Goal: Information Seeking & Learning: Learn about a topic

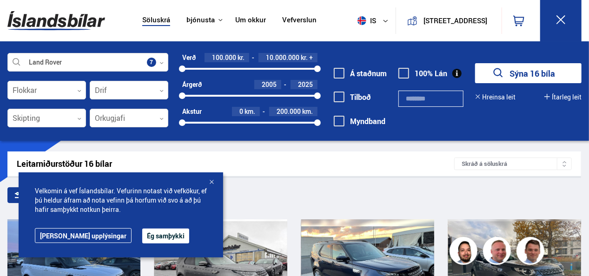
click at [142, 234] on button "Ég samþykki" at bounding box center [165, 236] width 47 height 15
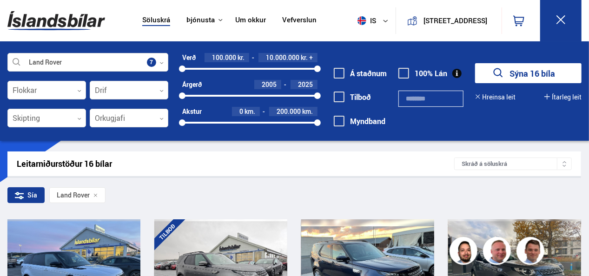
scroll to position [242, 0]
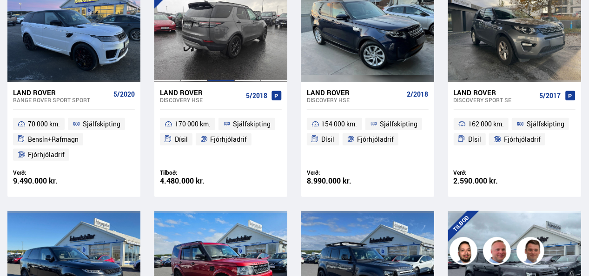
click at [218, 30] on div at bounding box center [220, 30] width 27 height 104
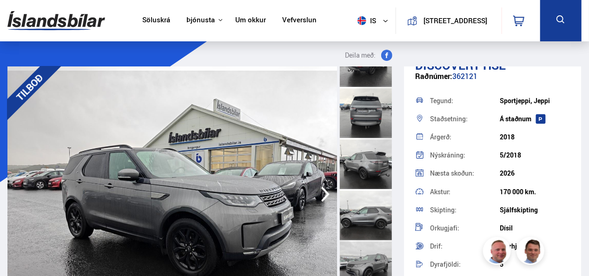
scroll to position [138, 0]
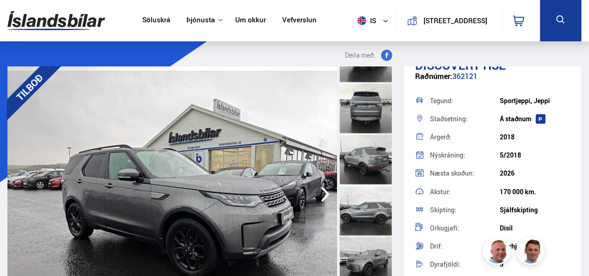
click at [378, 160] on div at bounding box center [366, 158] width 52 height 51
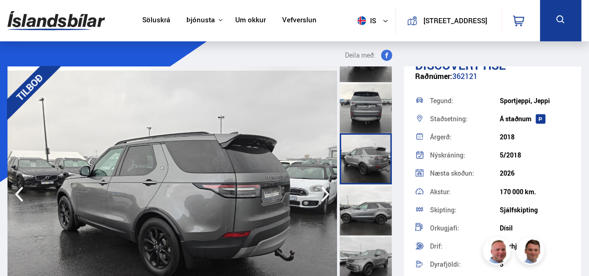
drag, startPoint x: 392, startPoint y: 107, endPoint x: 393, endPoint y: 131, distance: 24.2
click at [393, 131] on div at bounding box center [367, 194] width 58 height 256
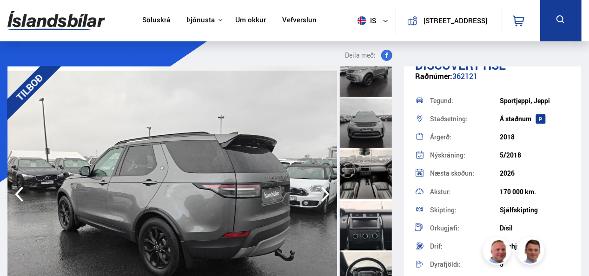
scroll to position [357, 0]
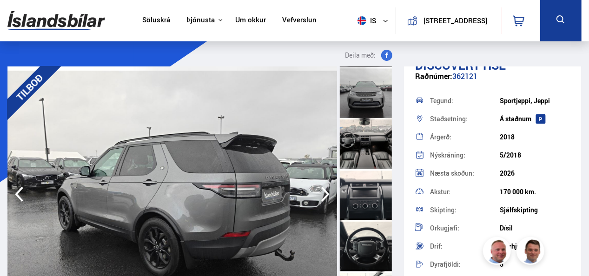
click at [388, 166] on div at bounding box center [366, 143] width 52 height 51
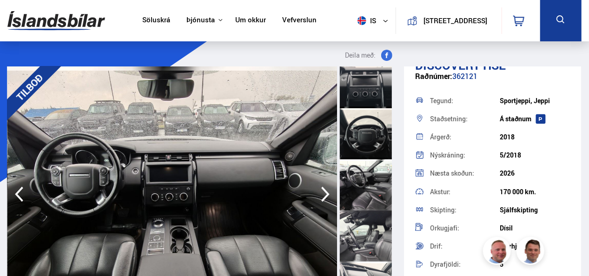
scroll to position [472, 0]
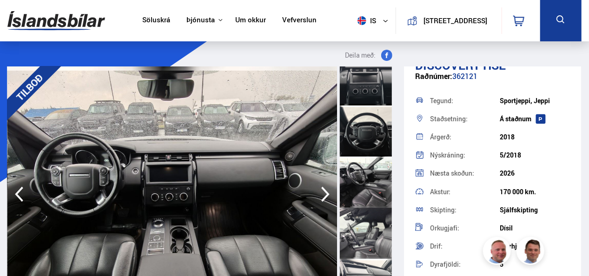
click at [368, 191] on div at bounding box center [366, 182] width 52 height 51
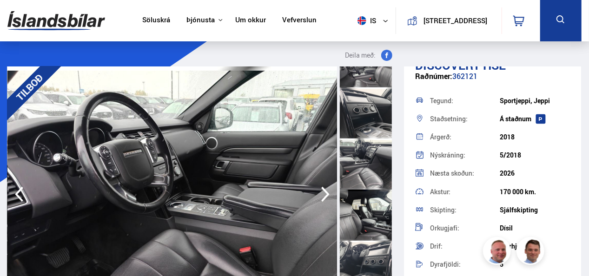
scroll to position [669, 0]
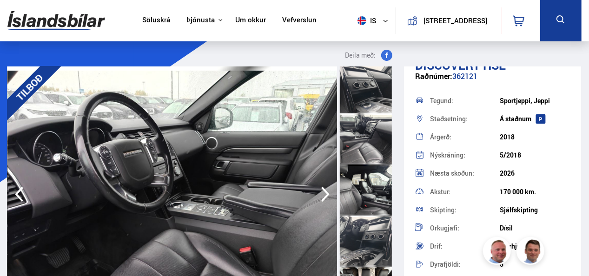
click at [371, 108] on div at bounding box center [366, 87] width 52 height 51
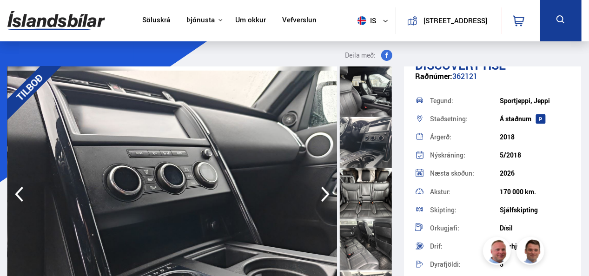
scroll to position [841, 0]
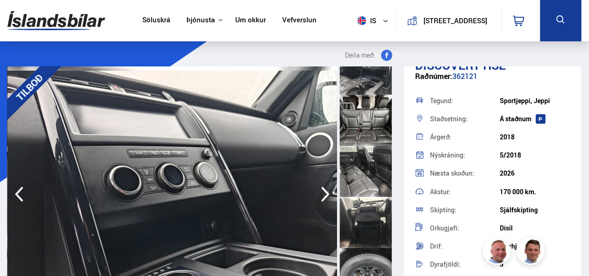
click at [374, 129] on div at bounding box center [366, 120] width 52 height 51
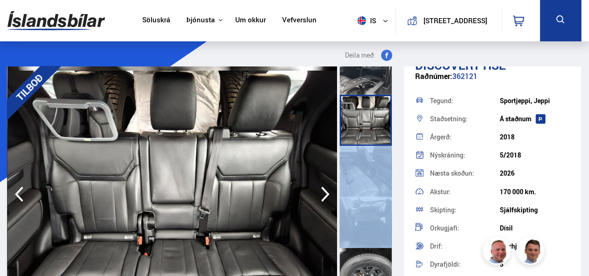
drag, startPoint x: 394, startPoint y: 188, endPoint x: 395, endPoint y: 208, distance: 19.6
click at [395, 208] on div at bounding box center [367, 194] width 58 height 256
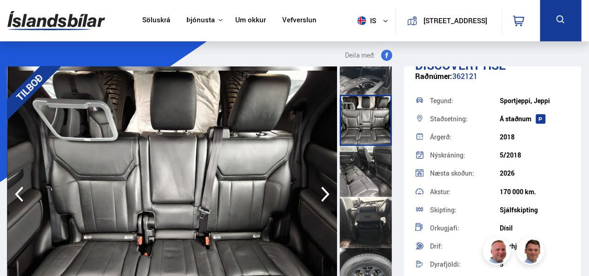
drag, startPoint x: 395, startPoint y: 208, endPoint x: 378, endPoint y: 212, distance: 17.8
click at [378, 212] on div at bounding box center [366, 222] width 52 height 51
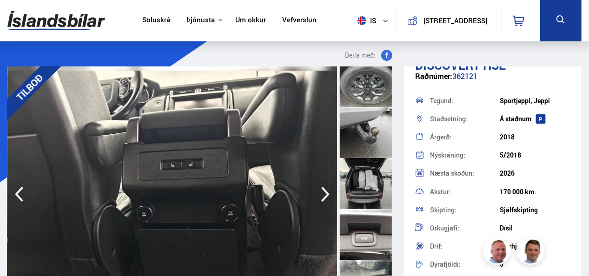
scroll to position [1042, 0]
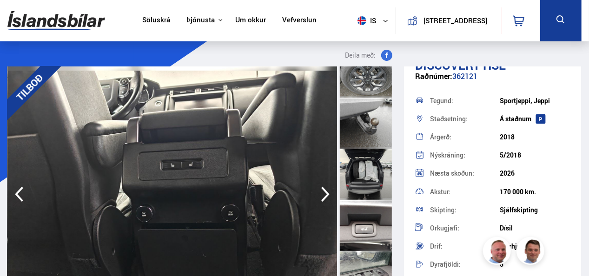
click at [372, 169] on div at bounding box center [366, 174] width 52 height 51
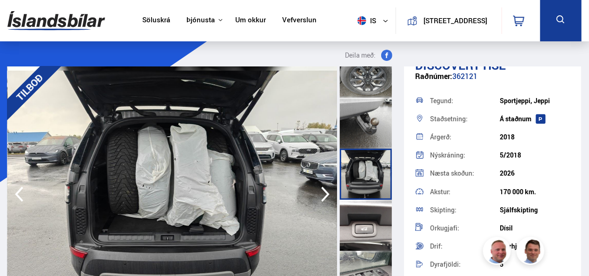
drag, startPoint x: 394, startPoint y: 215, endPoint x: 395, endPoint y: 229, distance: 14.0
click at [395, 229] on div at bounding box center [367, 194] width 58 height 256
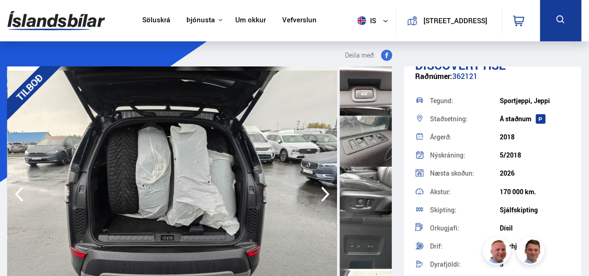
scroll to position [1180, 0]
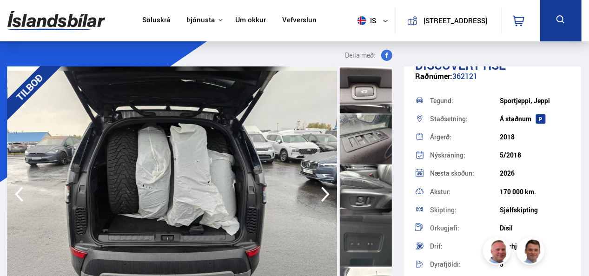
click at [379, 139] on div at bounding box center [366, 138] width 52 height 51
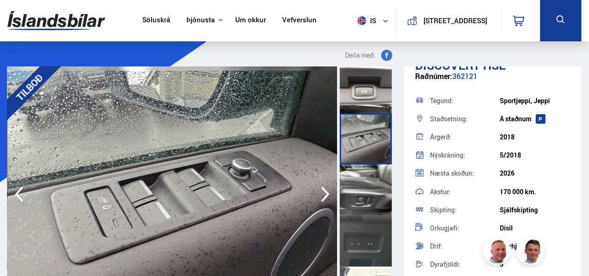
click at [377, 242] on div at bounding box center [366, 241] width 52 height 51
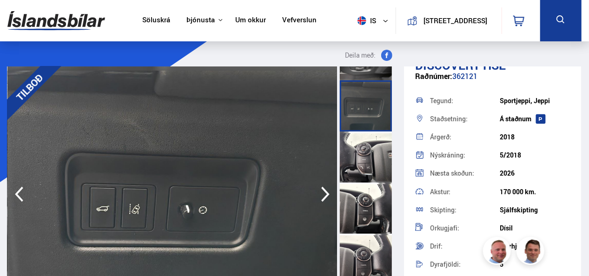
scroll to position [1336, 0]
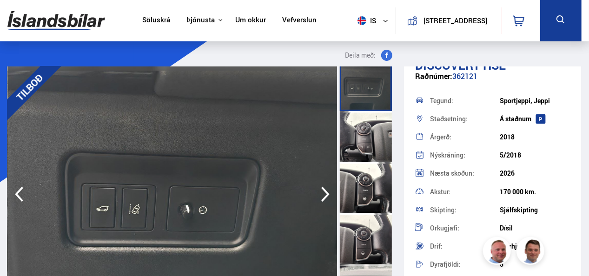
click at [376, 168] on div at bounding box center [366, 187] width 52 height 51
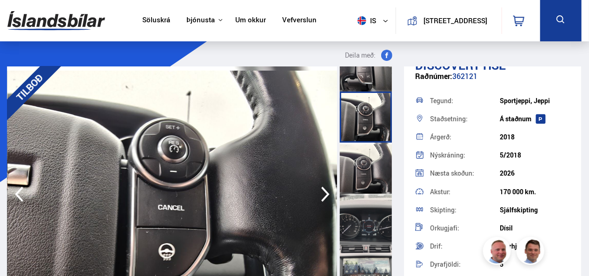
scroll to position [1473, 0]
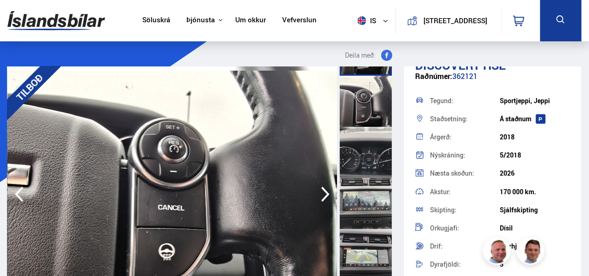
click at [374, 195] on div at bounding box center [366, 203] width 52 height 51
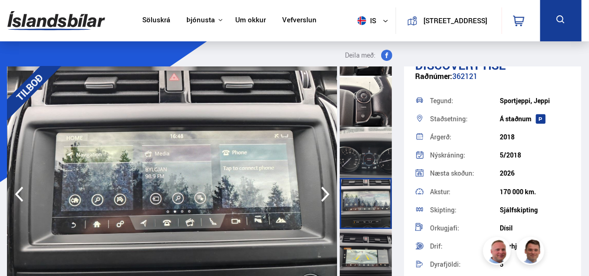
click at [375, 244] on div at bounding box center [366, 254] width 52 height 51
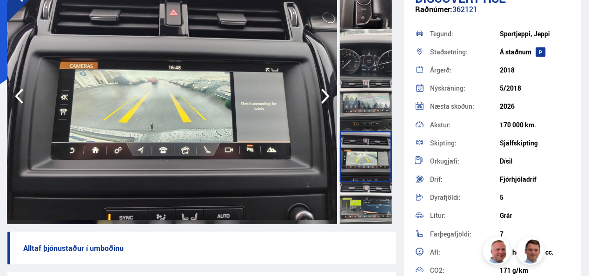
scroll to position [247, 0]
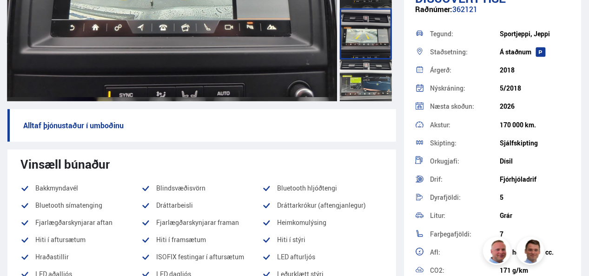
drag, startPoint x: 393, startPoint y: 270, endPoint x: 392, endPoint y: 284, distance: 14.0
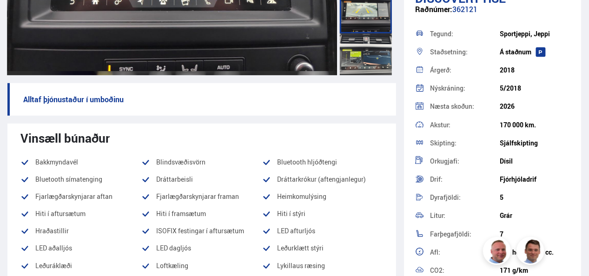
drag, startPoint x: 392, startPoint y: 284, endPoint x: 373, endPoint y: 125, distance: 160.1
click at [373, 125] on div "Vinsæll búnaður Bakkmyndavél Blindsvæðisvörn Bluetooth hljóðtengi Bluetooth sím…" at bounding box center [201, 232] width 389 height 217
click at [376, 144] on div "Vinsæll búnaður" at bounding box center [201, 138] width 363 height 14
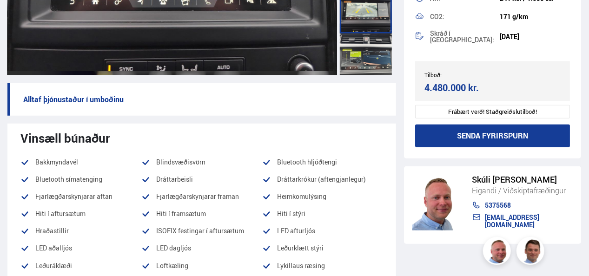
scroll to position [293, 0]
